Goal: Check status: Check status

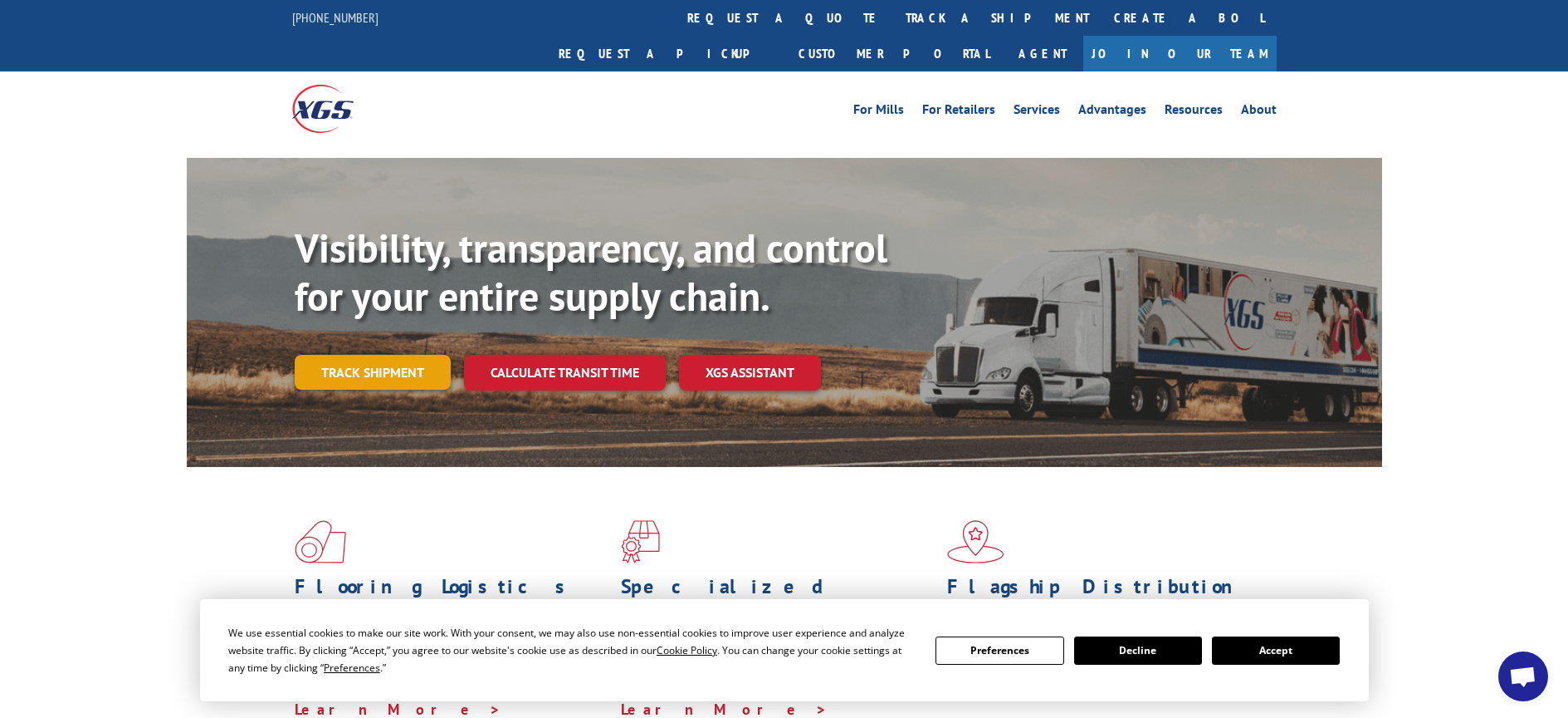
click at [383, 354] on link "Track shipment" at bounding box center [372, 372] width 156 height 35
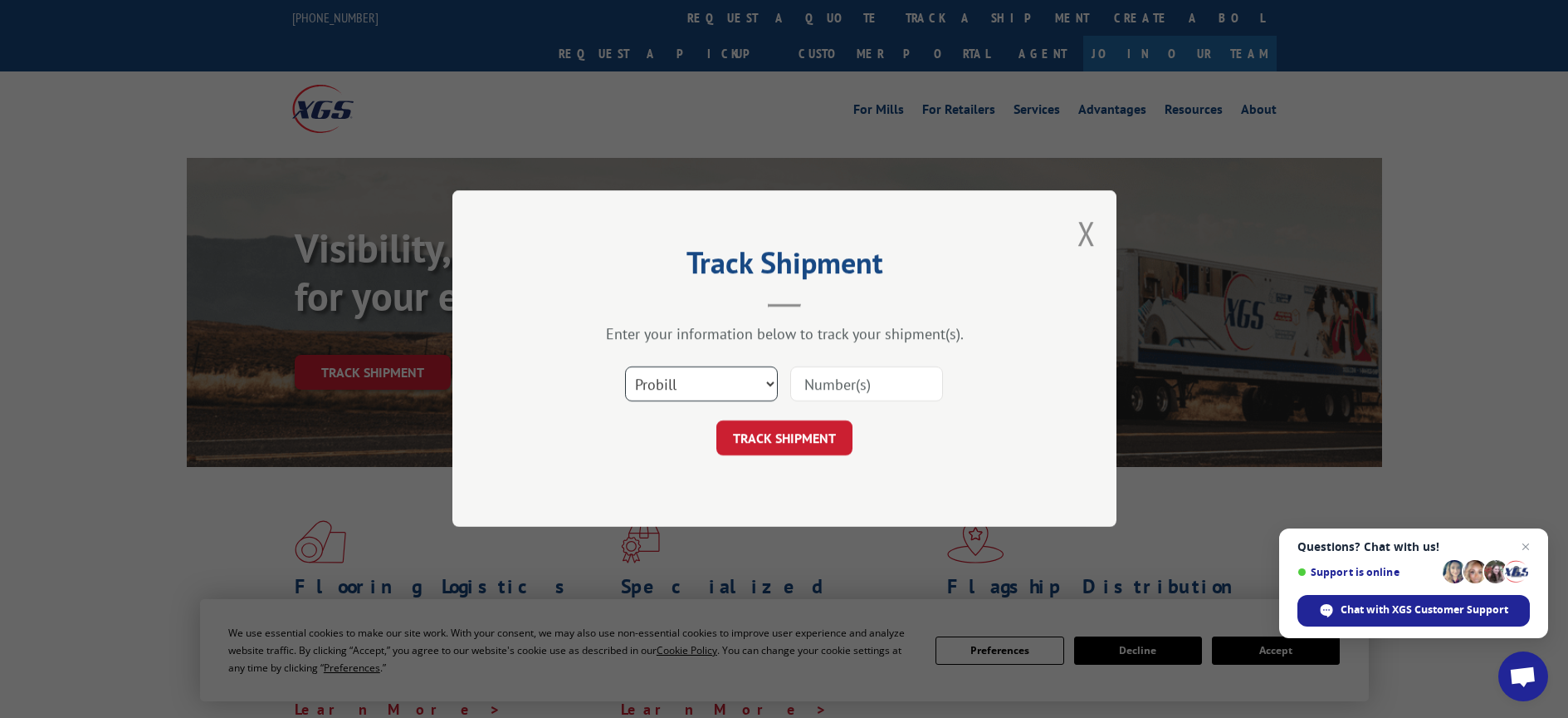
click at [697, 382] on select "Select category... Probill BOL PO" at bounding box center [701, 385] width 153 height 35
select select "bol"
click at [625, 367] on select "Select category... Probill BOL PO" at bounding box center [701, 385] width 153 height 35
click at [819, 379] on input at bounding box center [867, 385] width 153 height 35
type input "2850048"
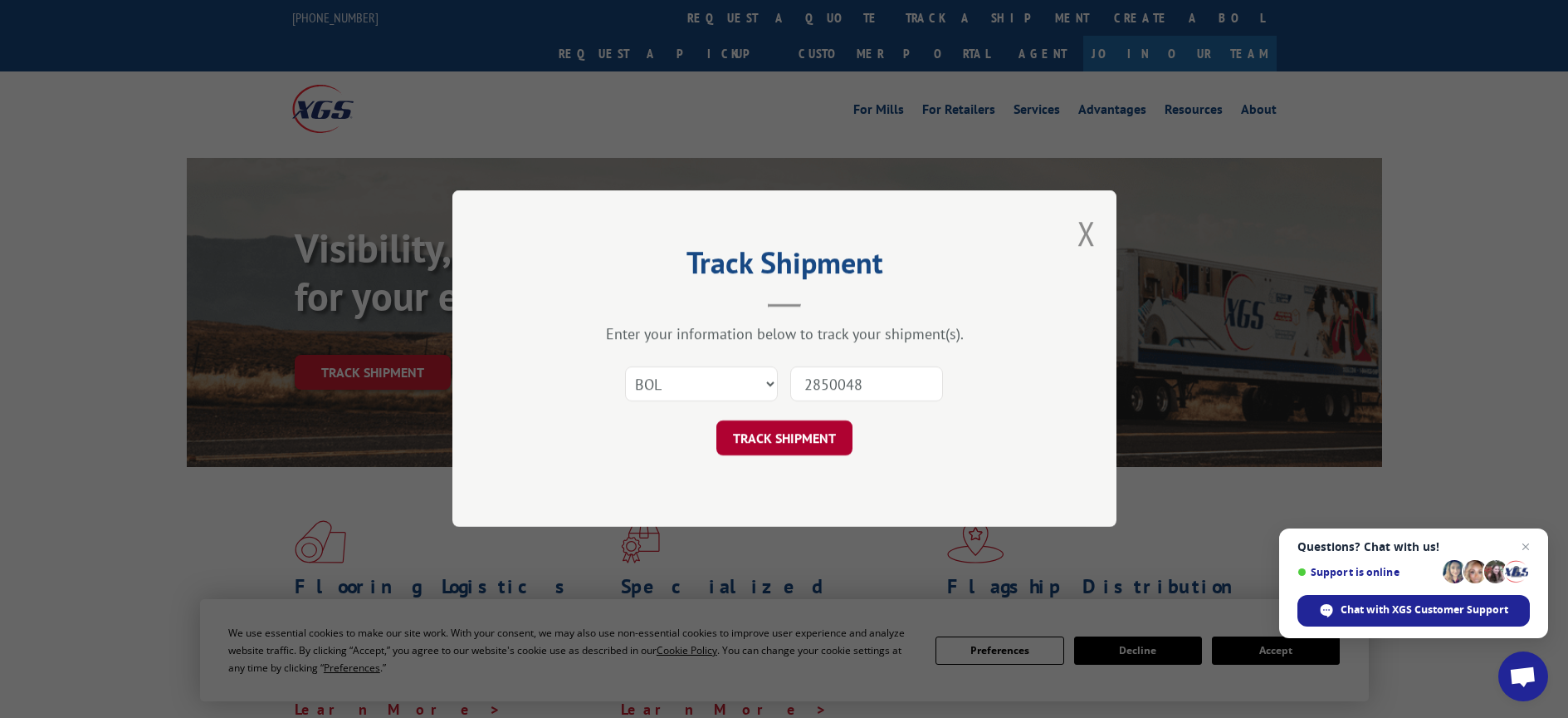
click at [803, 437] on button "TRACK SHIPMENT" at bounding box center [784, 438] width 136 height 35
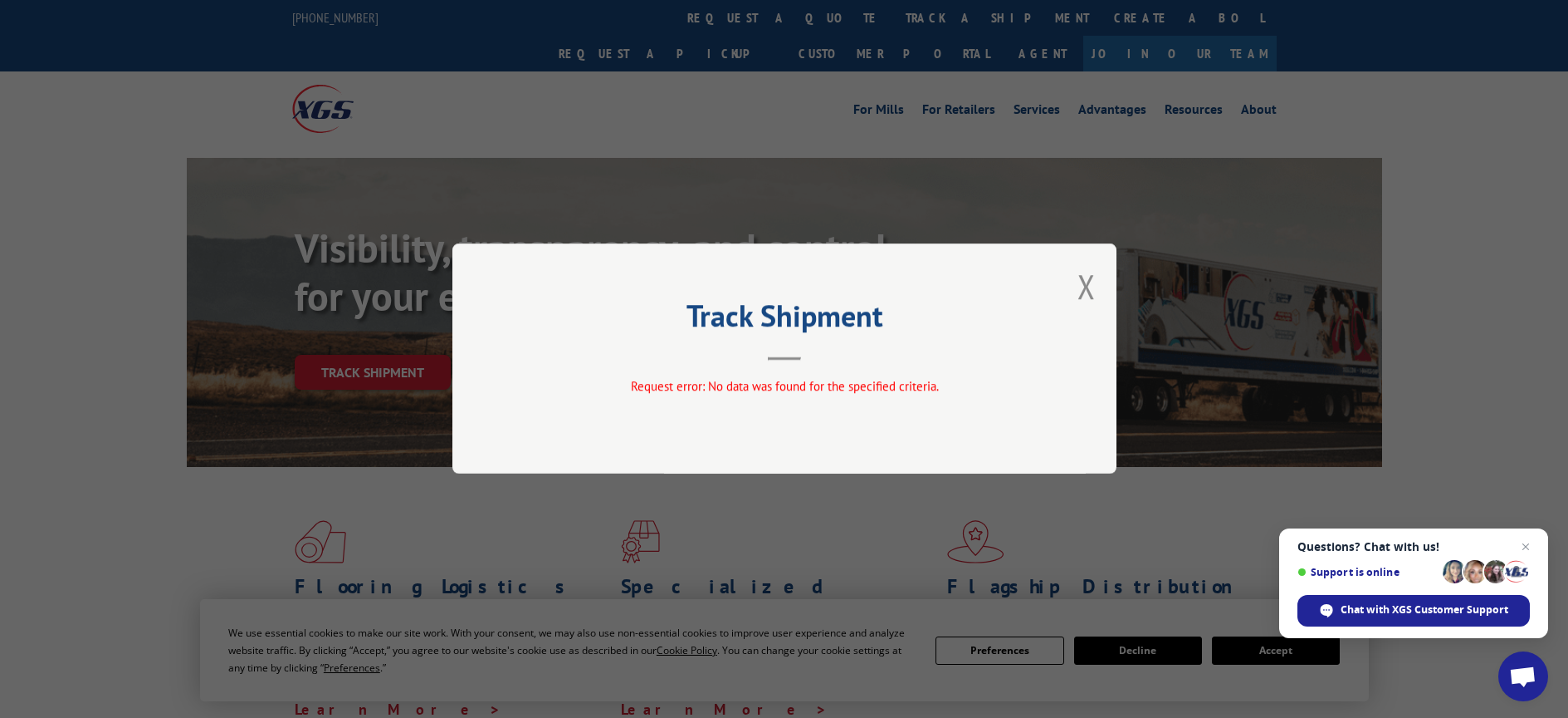
click at [1084, 283] on button "Close modal" at bounding box center [1086, 286] width 18 height 44
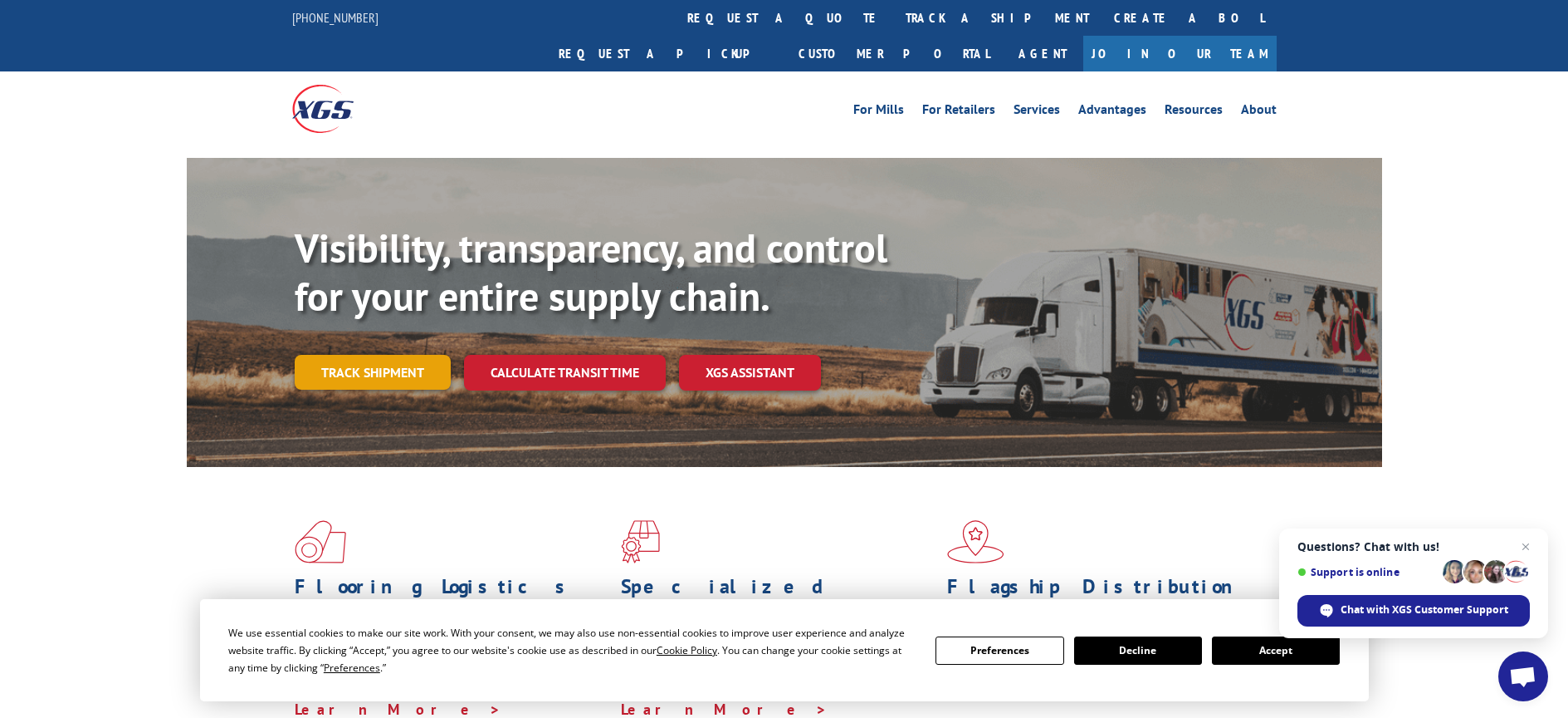
click at [399, 354] on link "Track shipment" at bounding box center [372, 372] width 156 height 35
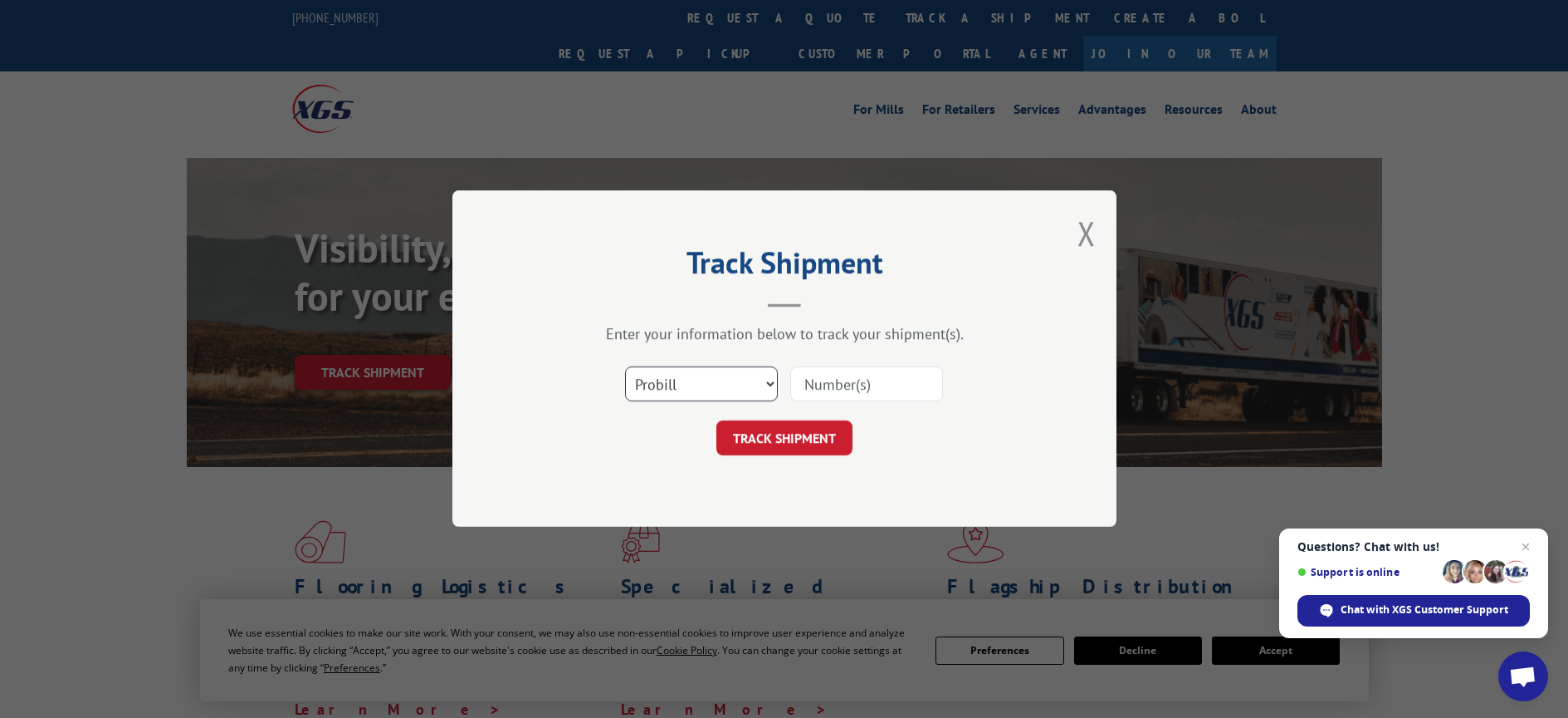
click at [697, 378] on select "Select category... Probill BOL PO" at bounding box center [701, 385] width 153 height 35
select select "bol"
click at [625, 367] on select "Select category... Probill BOL PO" at bounding box center [701, 385] width 153 height 35
click at [806, 388] on input at bounding box center [867, 385] width 153 height 35
type input "2850048"
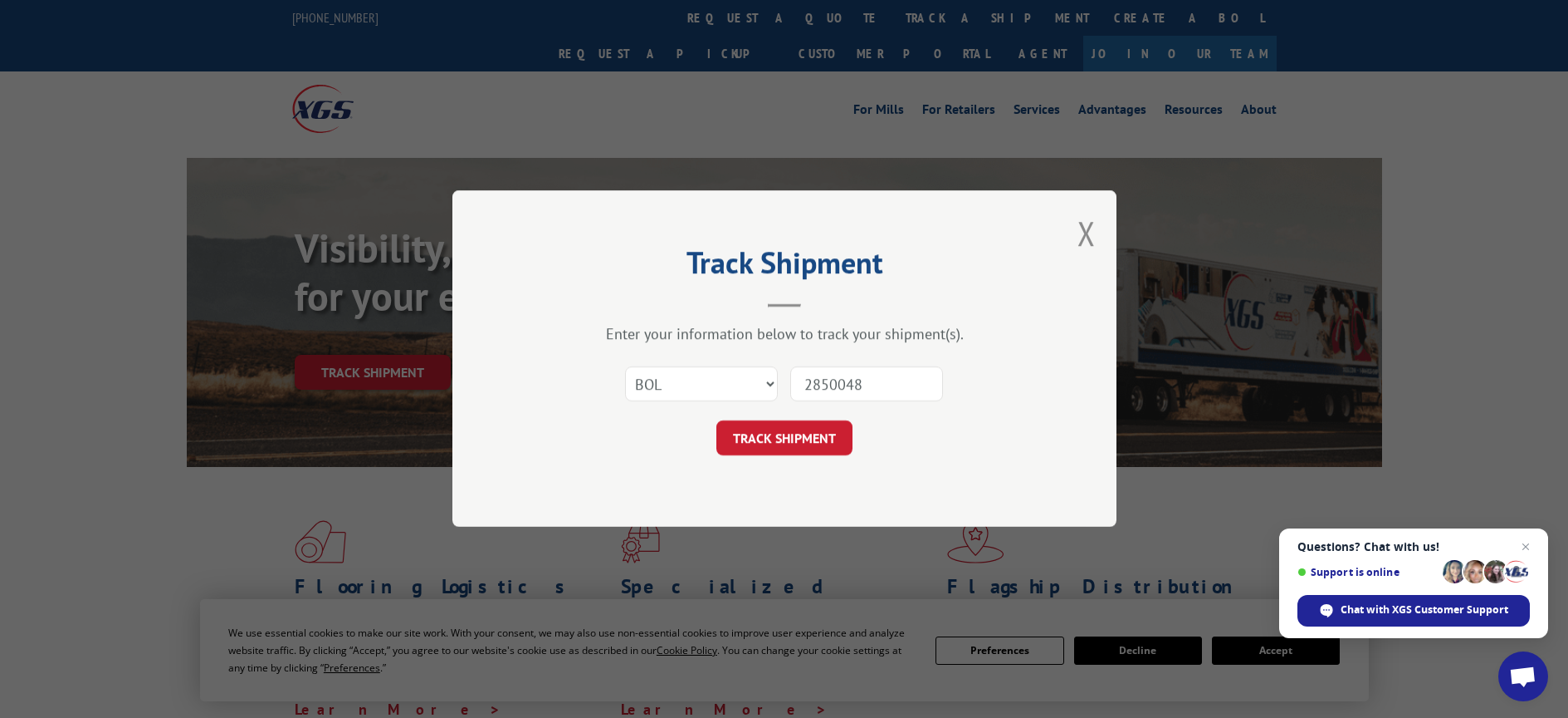
click at [1089, 232] on button "Close modal" at bounding box center [1086, 233] width 18 height 44
